Goal: Task Accomplishment & Management: Manage account settings

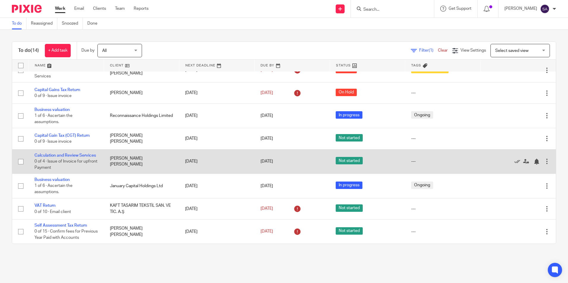
scroll to position [142, 0]
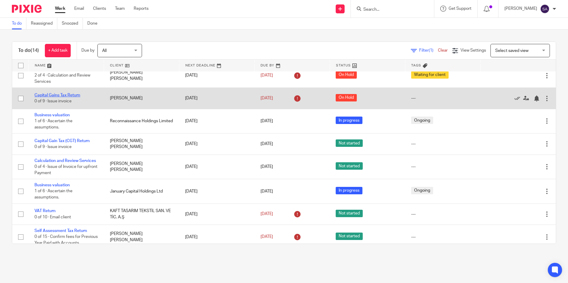
click at [55, 97] on link "Capital Gains Tax Return" at bounding box center [57, 95] width 46 height 4
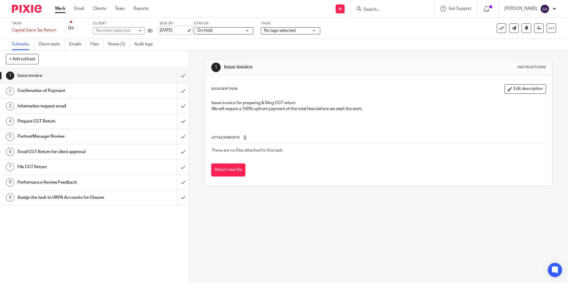
click at [172, 30] on link "15 Sep 2025" at bounding box center [173, 30] width 27 height 6
click at [58, 9] on link "Work" at bounding box center [60, 9] width 10 height 6
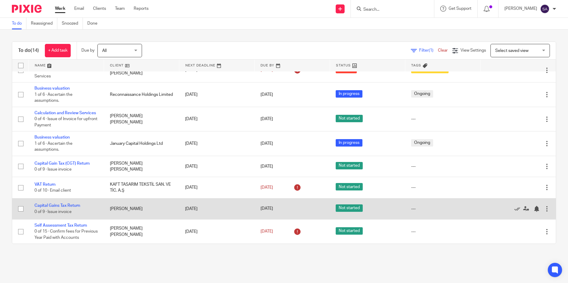
scroll to position [172, 0]
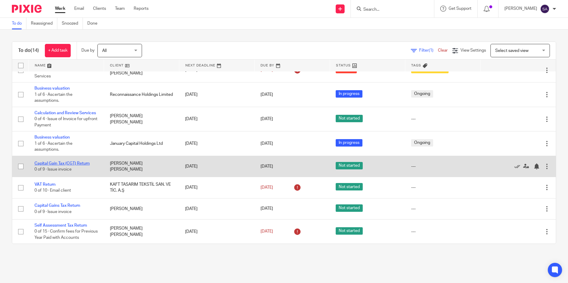
click at [53, 161] on link "Capital Gain Tax (CGT) Return" at bounding box center [61, 163] width 55 height 4
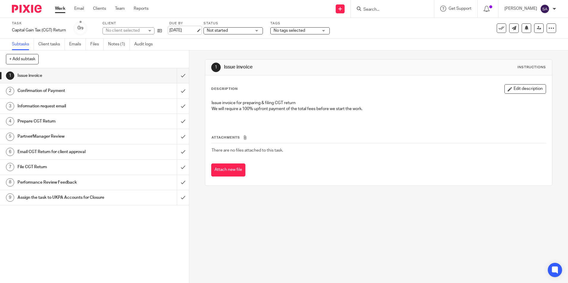
click at [183, 28] on link "[DATE]" at bounding box center [182, 30] width 27 height 6
click at [60, 8] on link "Work" at bounding box center [60, 9] width 10 height 6
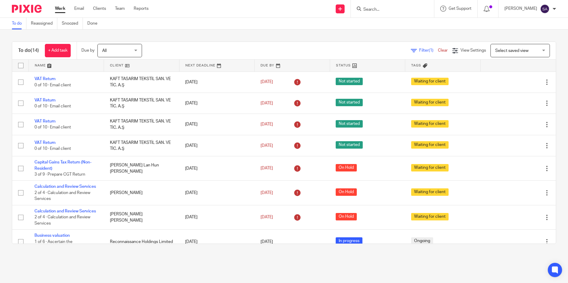
scroll to position [172, 0]
